Goal: Information Seeking & Learning: Learn about a topic

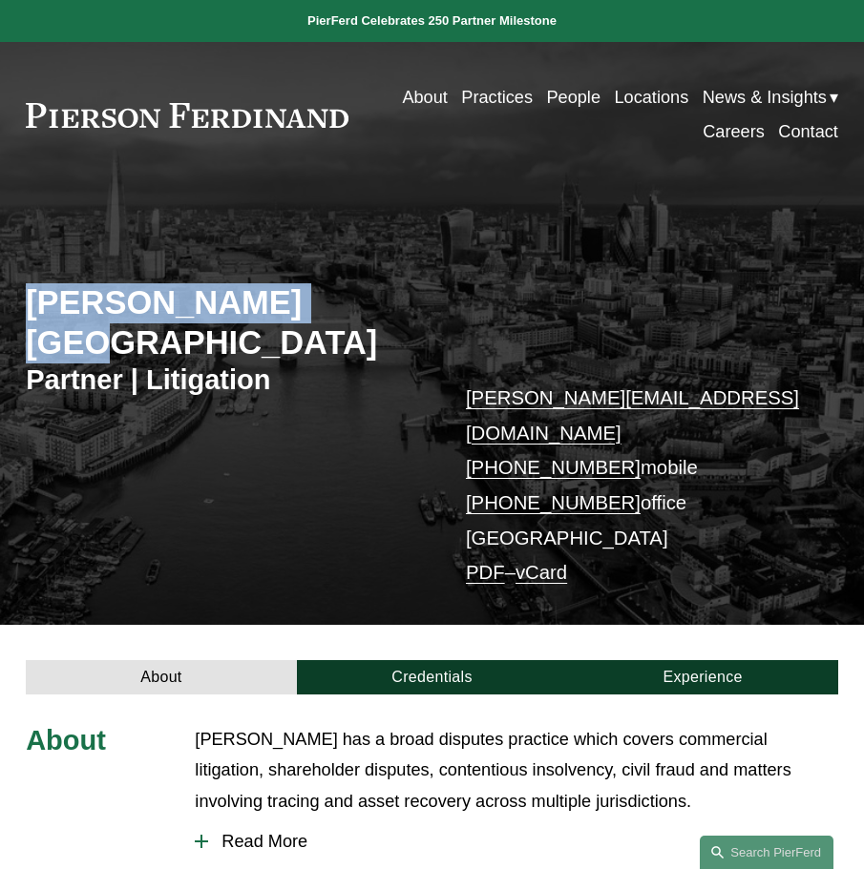
click at [546, 95] on link "People" at bounding box center [573, 97] width 54 height 34
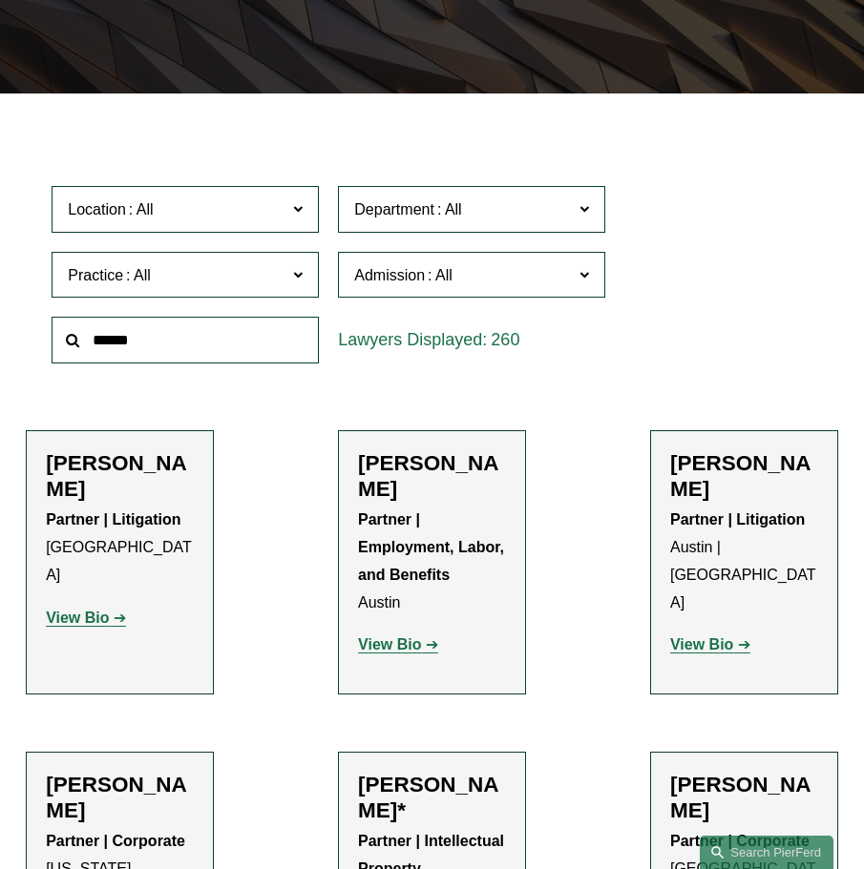
scroll to position [389, 0]
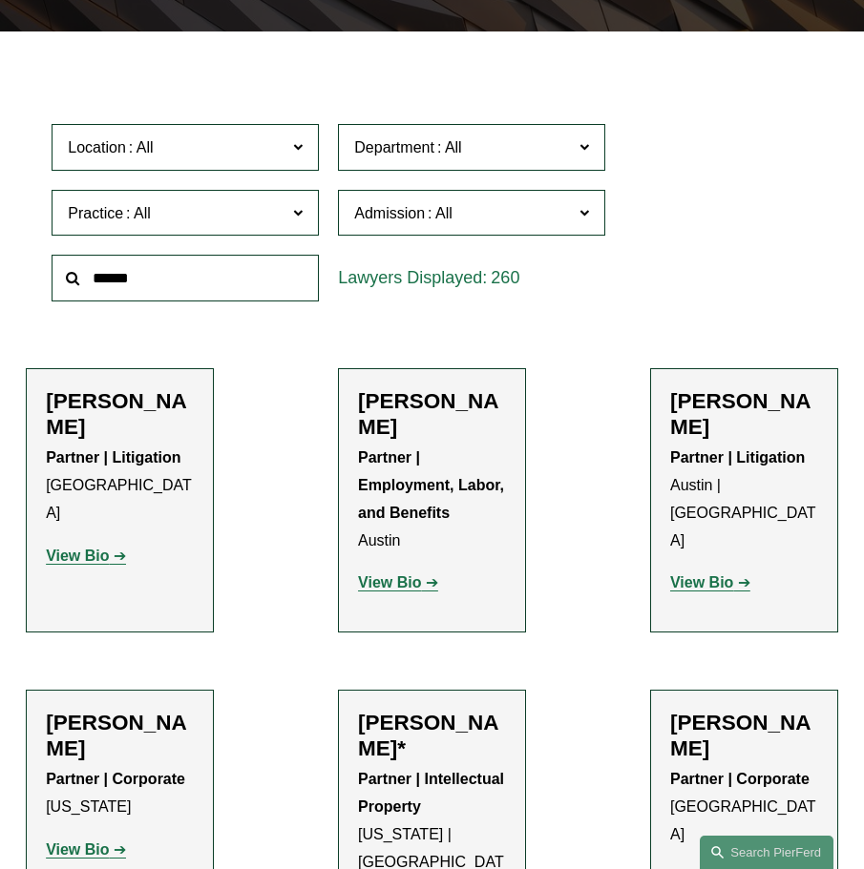
click at [596, 154] on label "Department" at bounding box center [471, 147] width 267 height 47
click at [594, 155] on label "Department" at bounding box center [471, 147] width 267 height 47
click at [301, 154] on span at bounding box center [298, 147] width 10 height 25
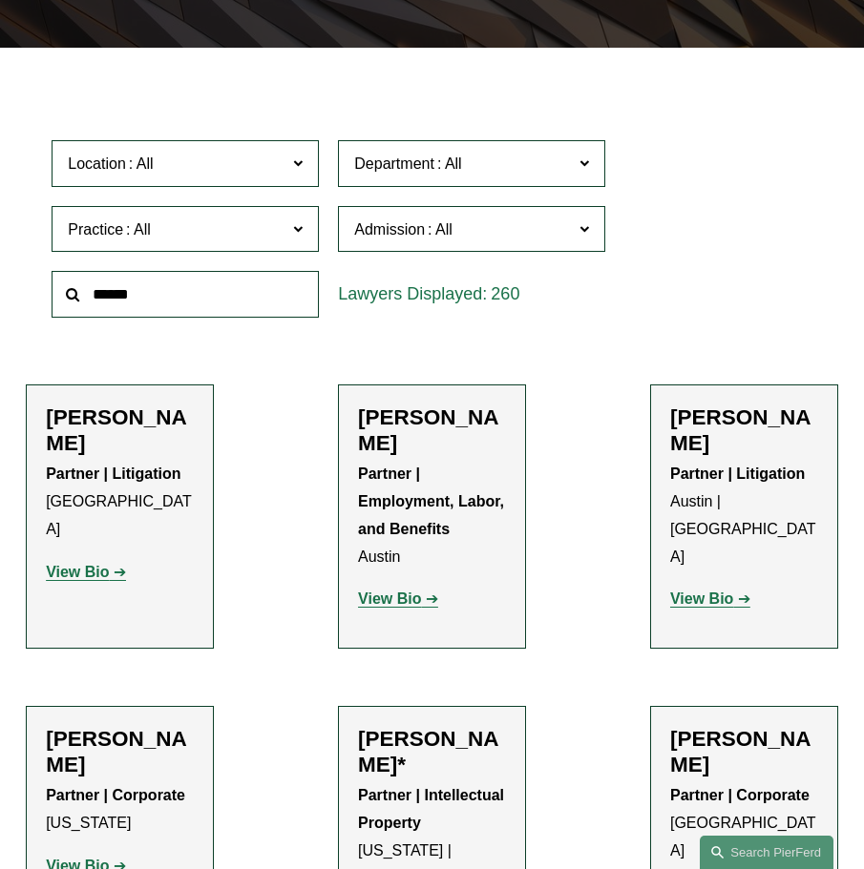
scroll to position [372, 0]
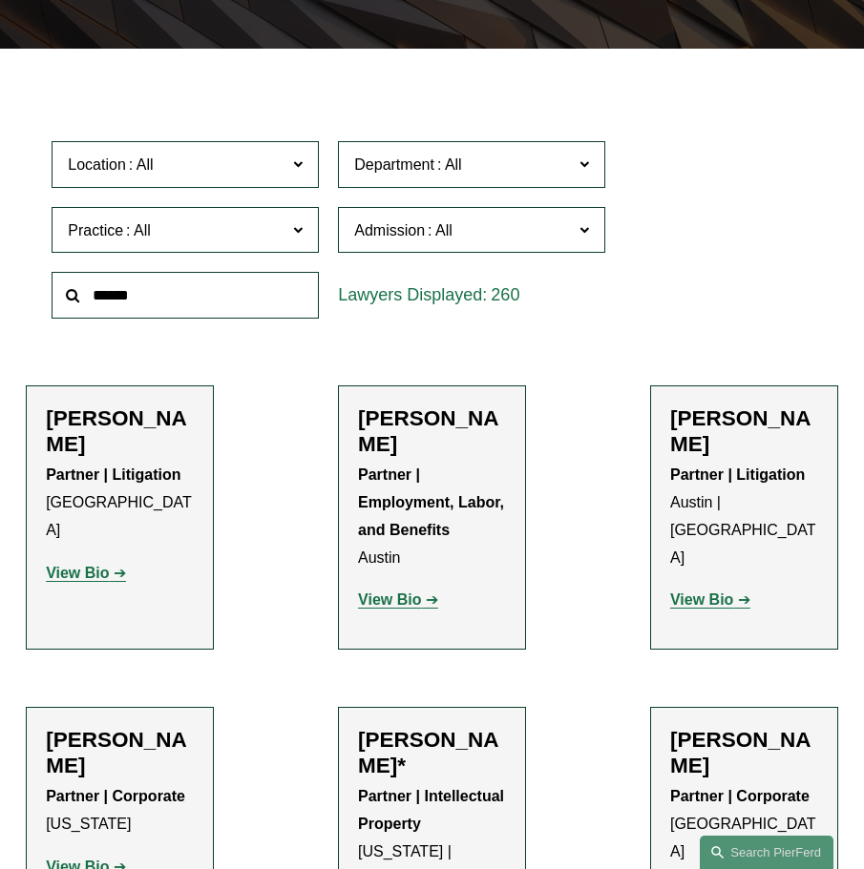
click at [306, 166] on label "Location" at bounding box center [185, 164] width 267 height 47
click at [310, 228] on label "Practice" at bounding box center [185, 230] width 267 height 47
click at [302, 235] on span at bounding box center [298, 229] width 10 height 25
click at [302, 175] on span at bounding box center [298, 164] width 10 height 25
click at [290, 144] on label "Location" at bounding box center [185, 164] width 267 height 47
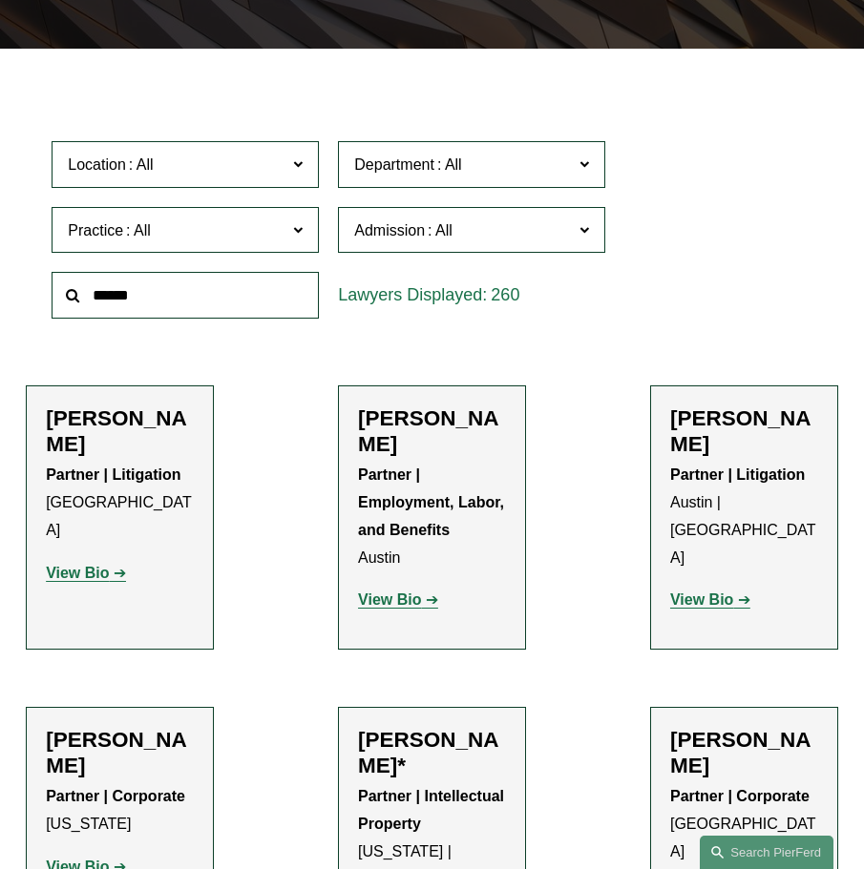
click at [306, 236] on label "Practice" at bounding box center [185, 230] width 267 height 47
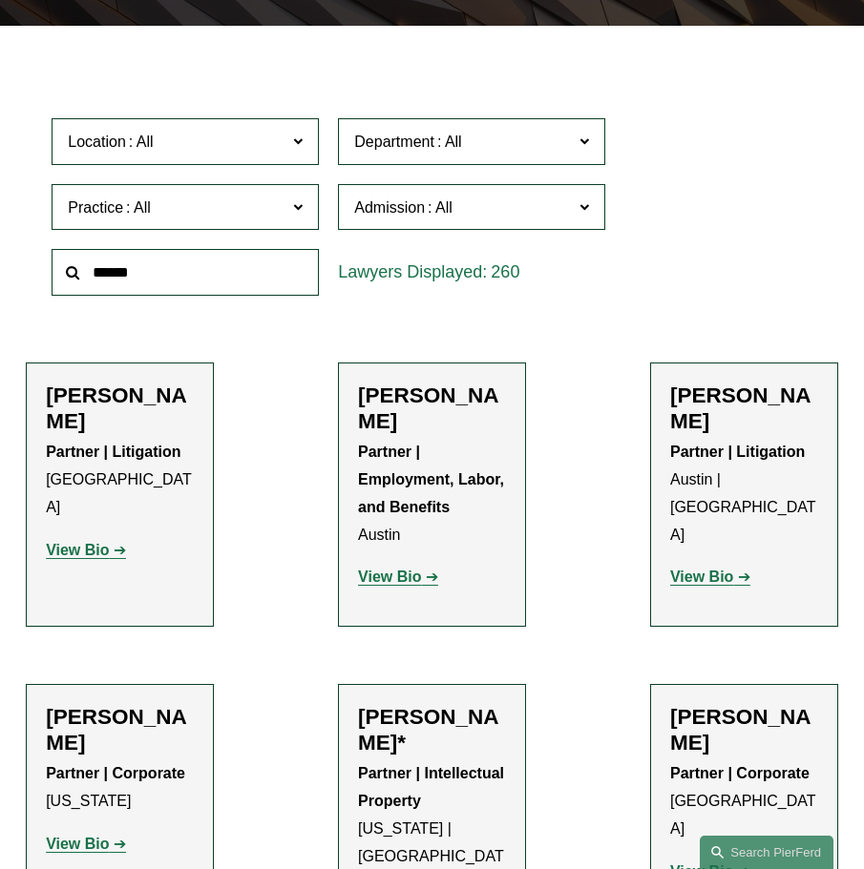
scroll to position [2470, 0]
click at [343, 260] on div "260" at bounding box center [471, 272] width 267 height 47
click at [0, 0] on link "Mergers and Acquisitions" at bounding box center [0, 0] width 0 height 0
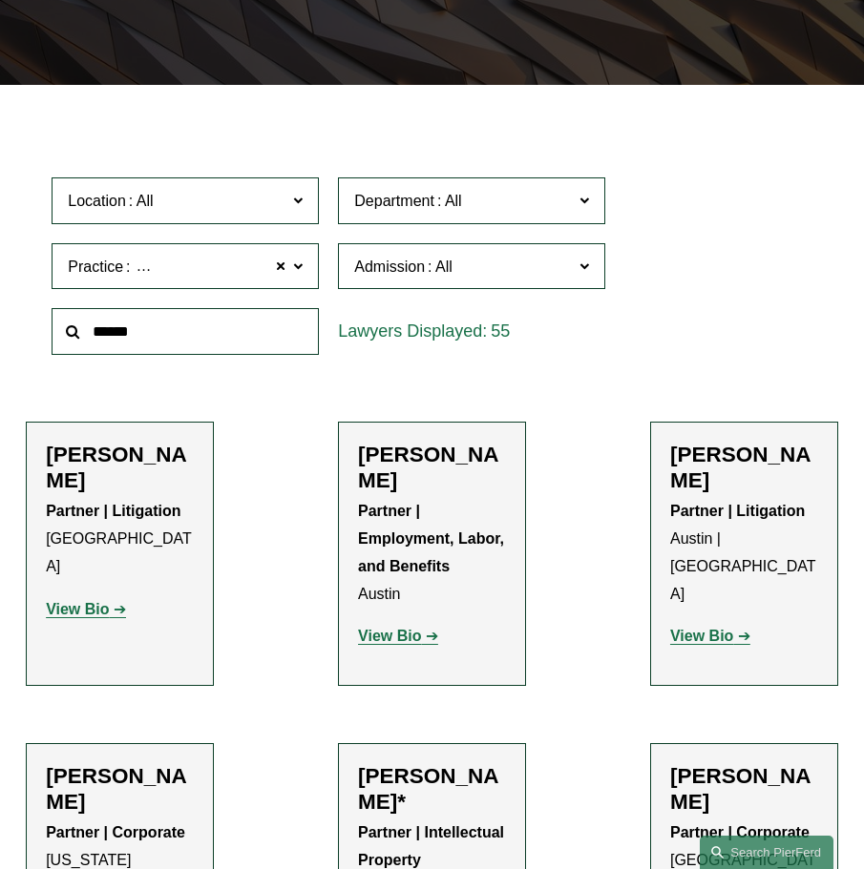
scroll to position [212, 0]
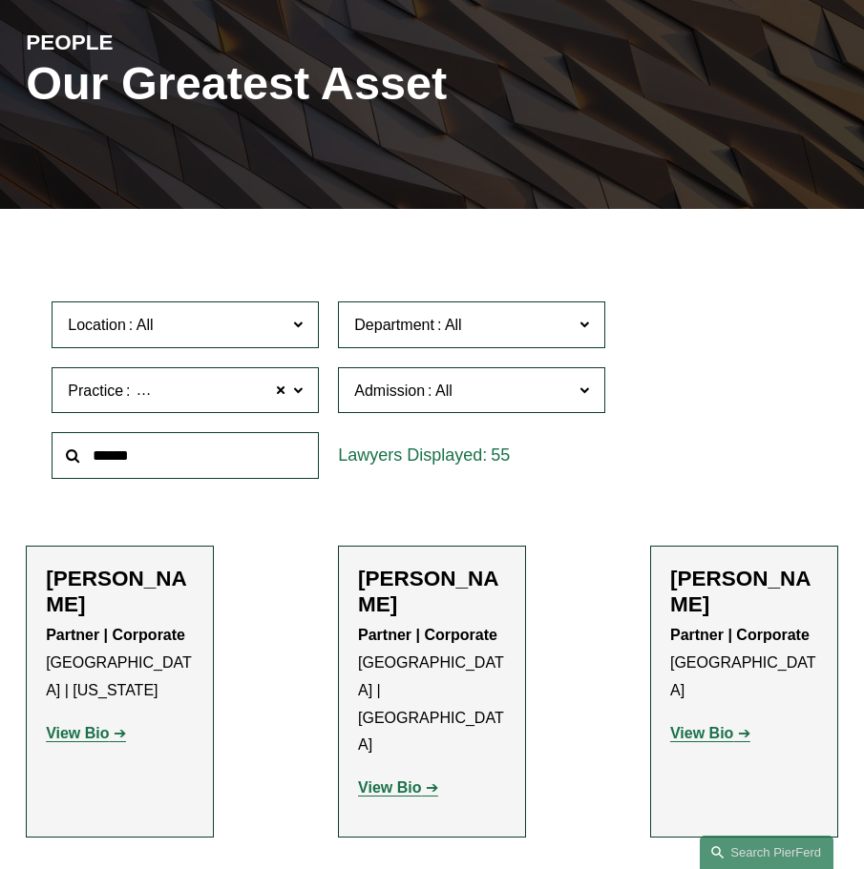
click at [306, 342] on label "Location" at bounding box center [185, 325] width 267 height 47
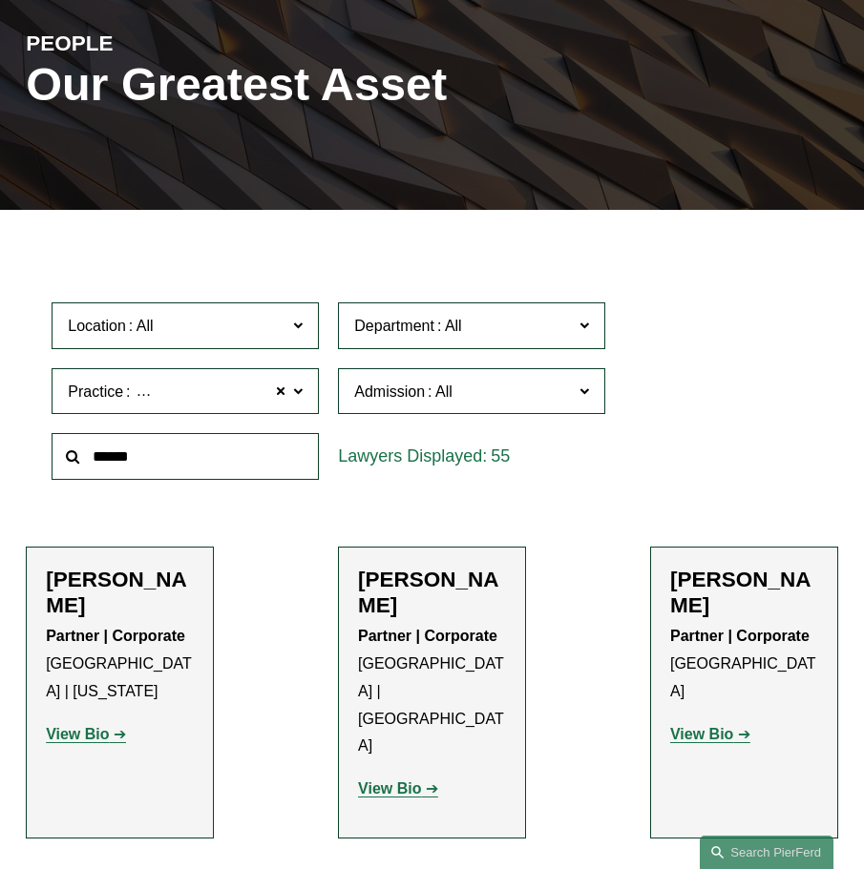
scroll to position [556, 0]
click at [0, 0] on link "[GEOGRAPHIC_DATA]" at bounding box center [0, 0] width 0 height 0
click at [672, 434] on div "Location London London All Atlanta Austin Boston Charlotte Chicago Cincinnati C…" at bounding box center [431, 391] width 779 height 197
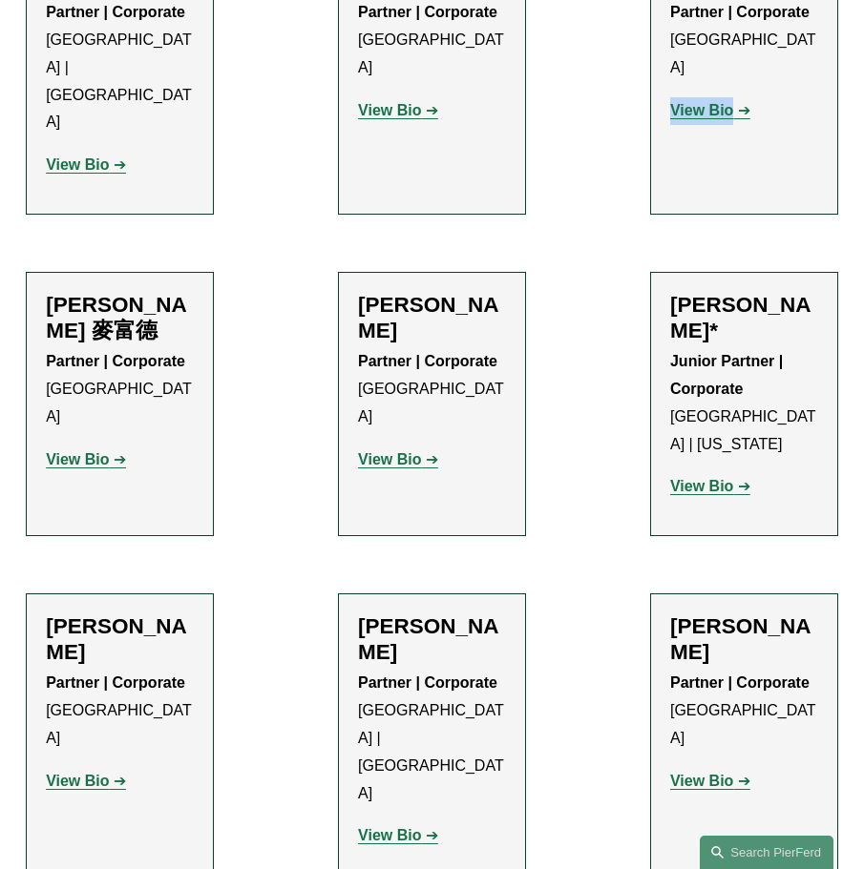
scroll to position [870, 0]
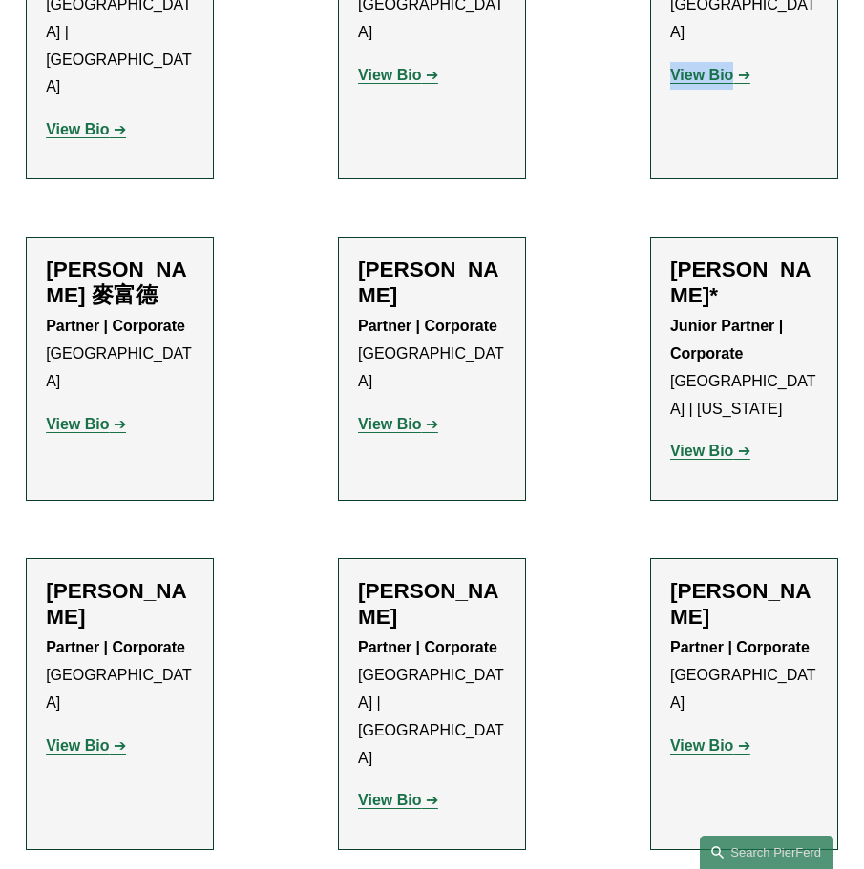
click at [65, 738] on strong "View Bio" at bounding box center [77, 746] width 63 height 16
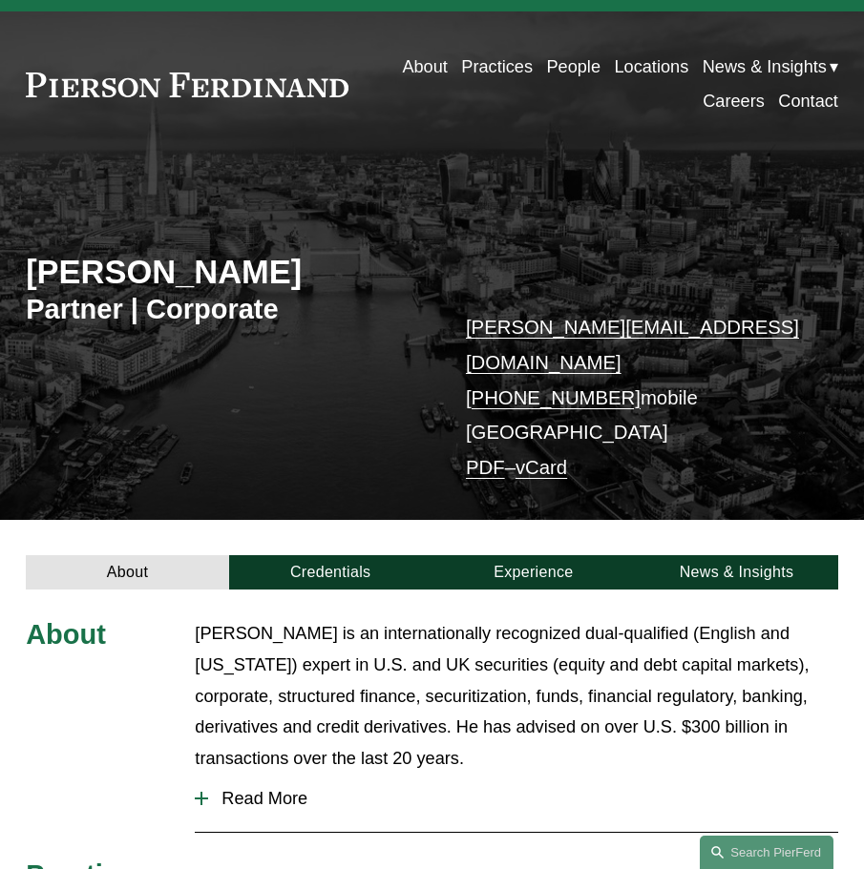
scroll to position [65, 0]
